Goal: Information Seeking & Learning: Learn about a topic

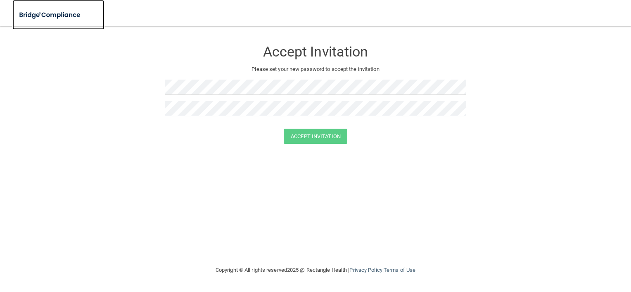
click at [64, 19] on img at bounding box center [50, 15] width 76 height 17
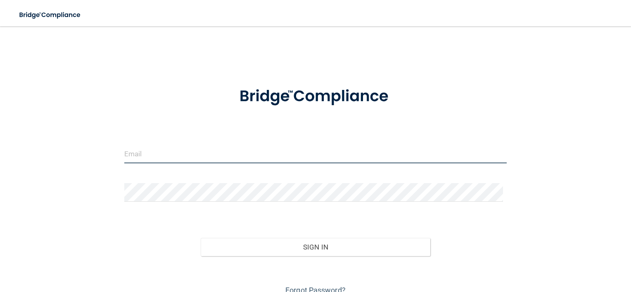
click at [129, 161] on input "email" at bounding box center [315, 154] width 383 height 19
type input "[EMAIL_ADDRESS][DOMAIN_NAME]"
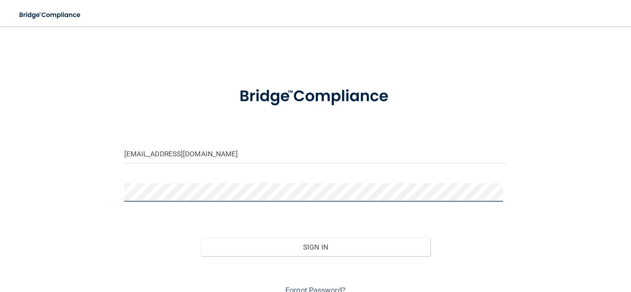
click at [201, 238] on button "Sign In" at bounding box center [315, 247] width 229 height 18
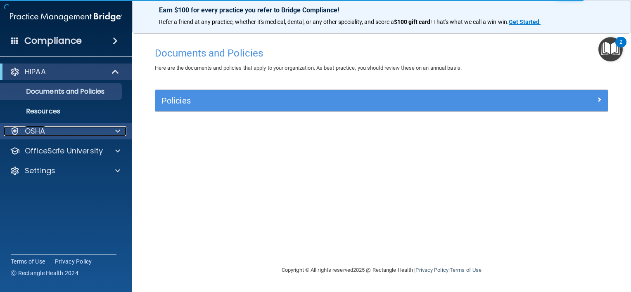
click at [112, 131] on div at bounding box center [116, 131] width 21 height 10
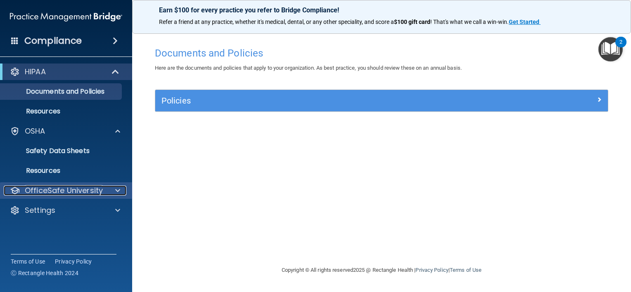
click at [99, 188] on p "OfficeSafe University" at bounding box center [64, 191] width 78 height 10
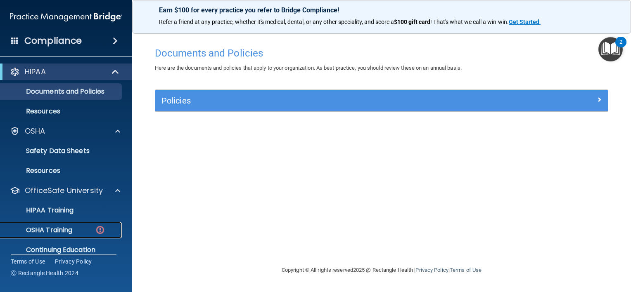
click at [74, 234] on link "OSHA Training" at bounding box center [57, 230] width 130 height 17
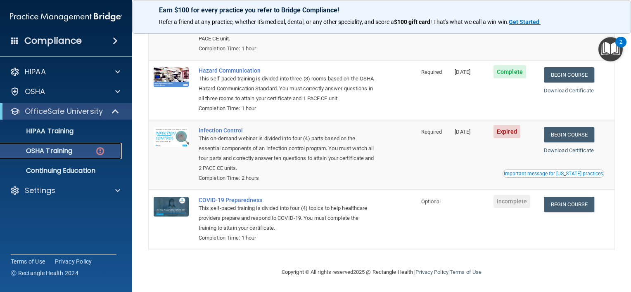
scroll to position [136, 0]
click at [580, 132] on link "Begin Course" at bounding box center [569, 134] width 50 height 15
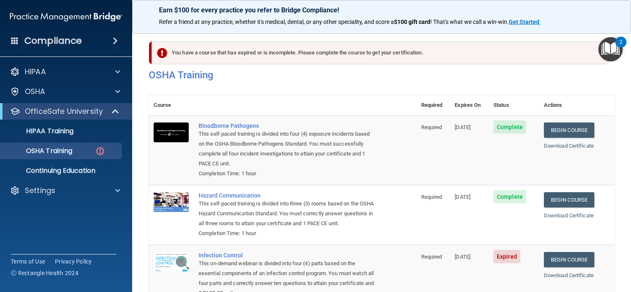
scroll to position [136, 0]
